Goal: Information Seeking & Learning: Check status

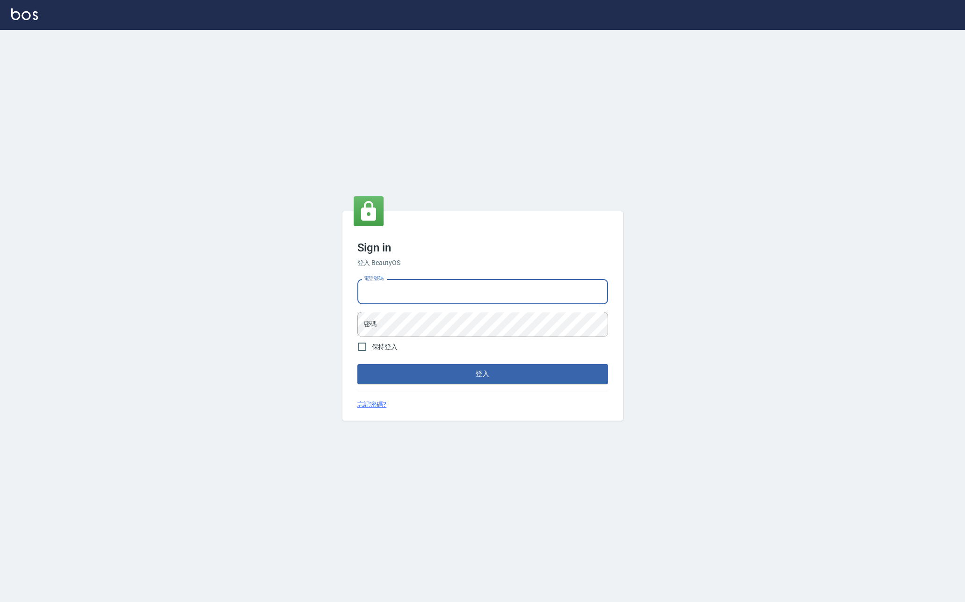
paste input "0977380821"
type input "0977380821"
click at [482, 374] on button "登入" at bounding box center [482, 374] width 251 height 20
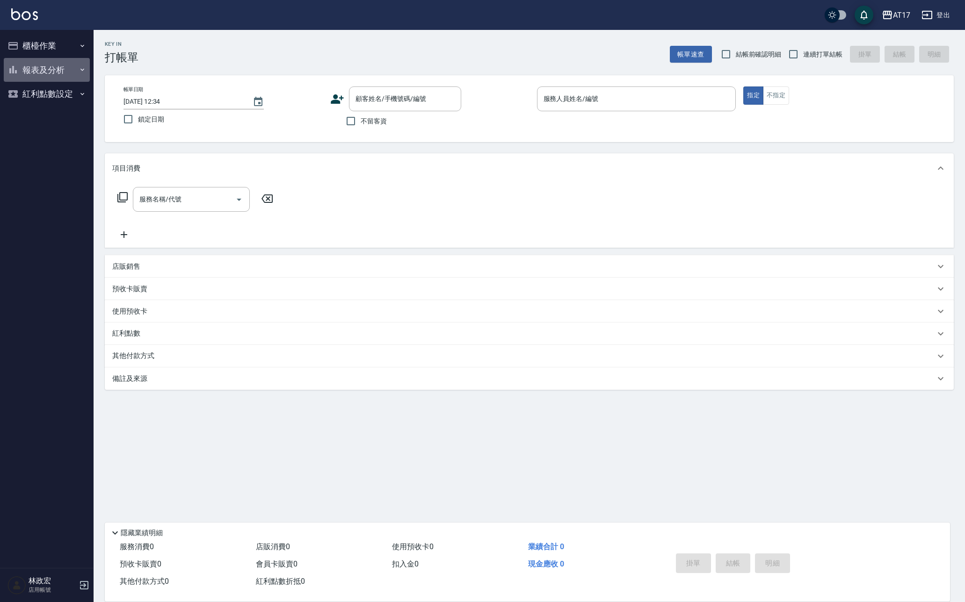
click at [19, 69] on button "報表及分析" at bounding box center [47, 70] width 86 height 24
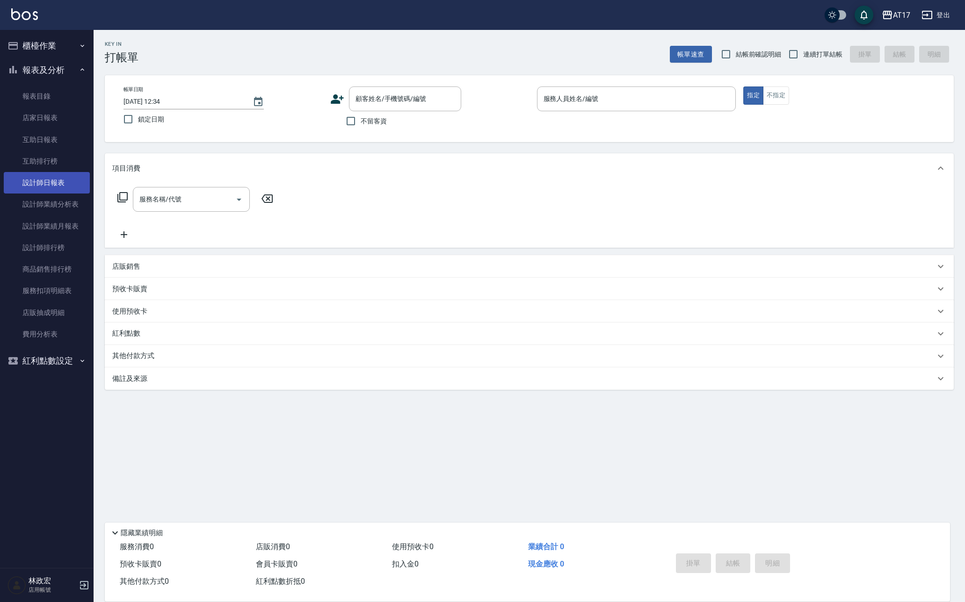
click at [37, 180] on link "設計師日報表" at bounding box center [47, 183] width 86 height 22
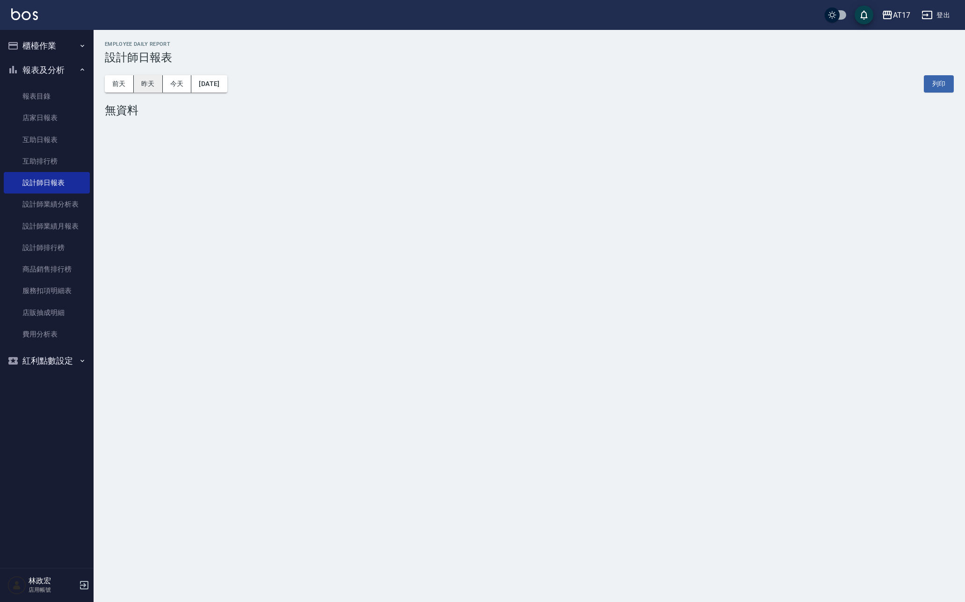
click at [144, 87] on button "昨天" at bounding box center [148, 83] width 29 height 17
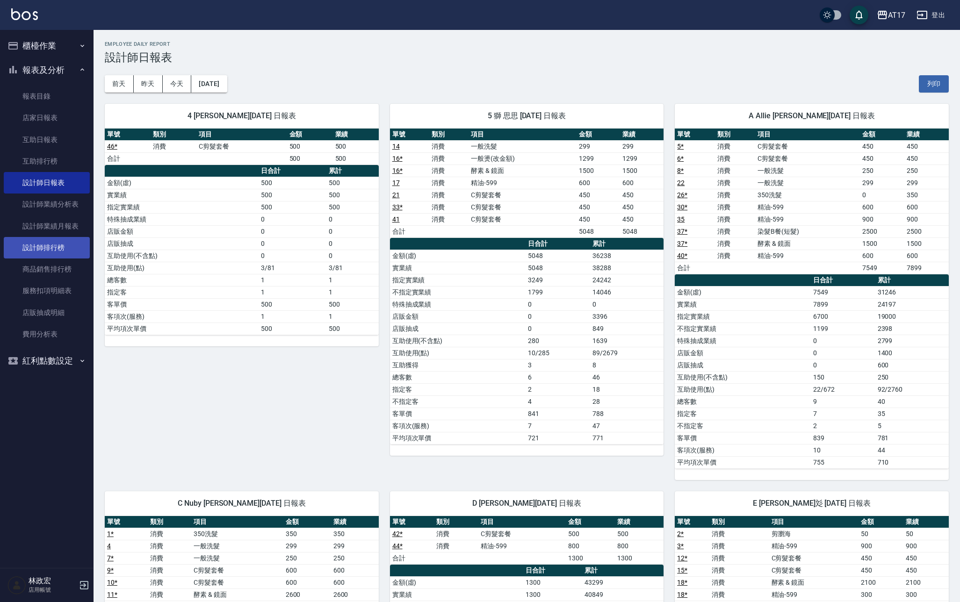
click at [51, 244] on link "設計師排行榜" at bounding box center [47, 248] width 86 height 22
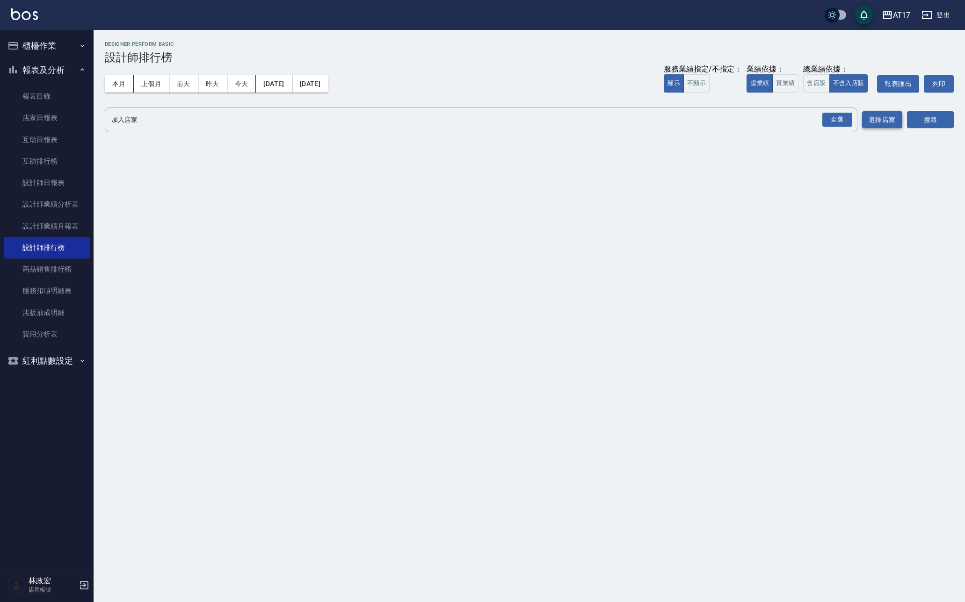
click at [843, 117] on div "全選" at bounding box center [837, 120] width 30 height 14
click at [919, 118] on button "搜尋" at bounding box center [930, 120] width 47 height 17
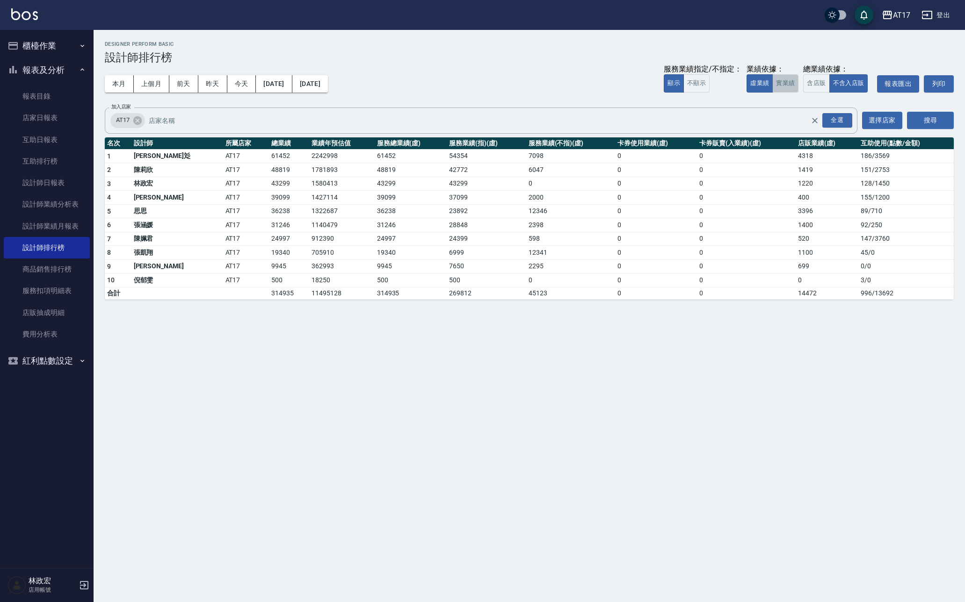
click at [792, 80] on button "實業績" at bounding box center [785, 83] width 26 height 18
click at [156, 82] on button "上個月" at bounding box center [152, 83] width 36 height 17
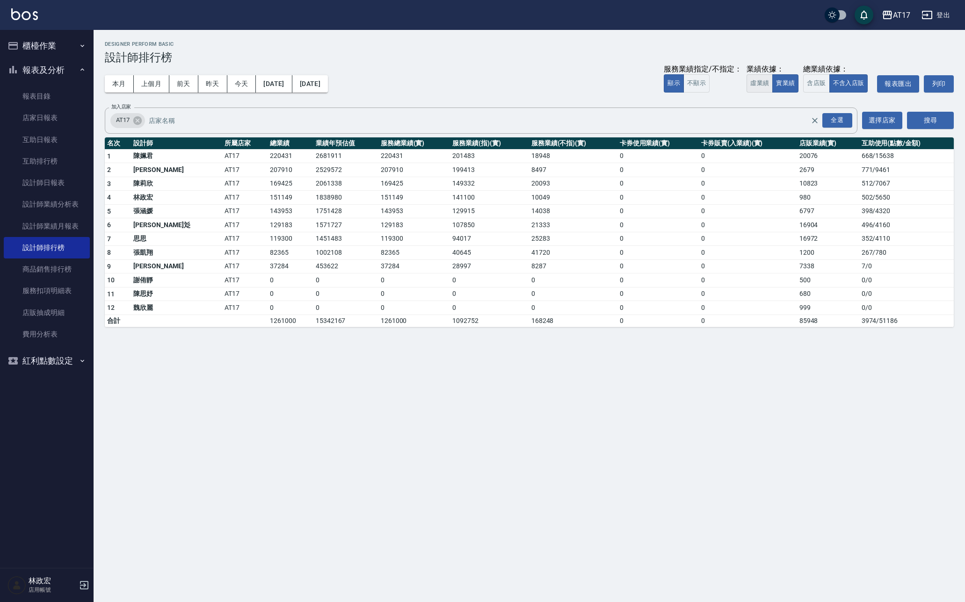
click at [762, 83] on button "虛業績" at bounding box center [759, 83] width 26 height 18
click at [24, 22] on link at bounding box center [24, 15] width 27 height 14
